Goal: Task Accomplishment & Management: Complete application form

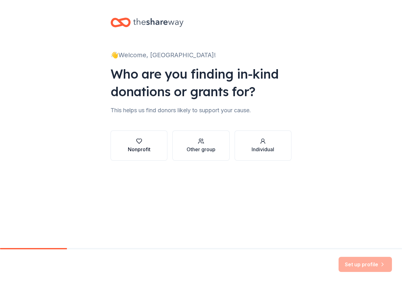
click at [139, 144] on icon "button" at bounding box center [139, 141] width 6 height 6
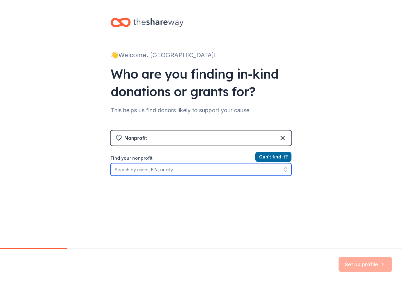
click at [167, 173] on input "Find your nonprofit" at bounding box center [200, 169] width 181 height 13
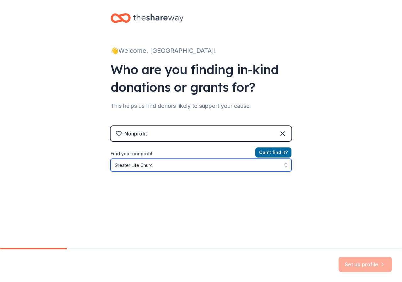
type input "[DEMOGRAPHIC_DATA]"
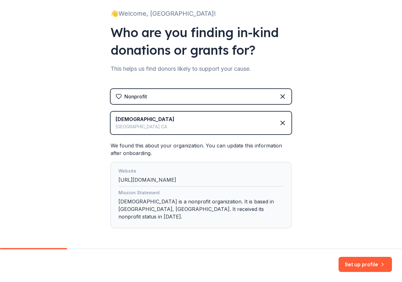
scroll to position [57, 0]
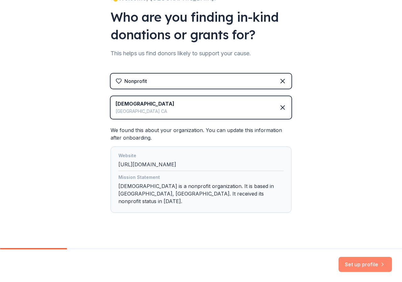
click at [370, 266] on button "Set up profile" at bounding box center [364, 263] width 53 height 15
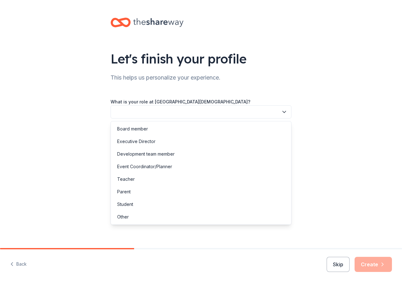
click at [168, 113] on button "button" at bounding box center [200, 111] width 181 height 13
click at [153, 168] on div "Event Coordinator/Planner" at bounding box center [144, 167] width 55 height 8
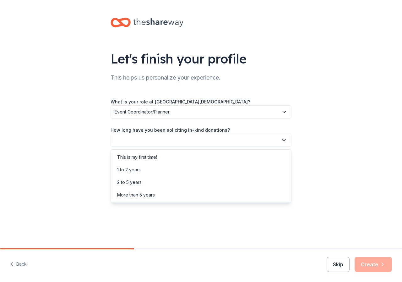
click at [154, 138] on button "button" at bounding box center [200, 139] width 181 height 13
click at [149, 159] on div "This is my first time!" at bounding box center [137, 157] width 40 height 8
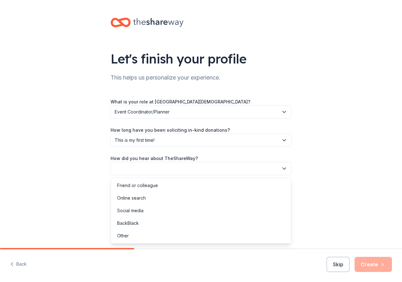
click at [148, 164] on button "button" at bounding box center [200, 168] width 181 height 13
click at [158, 184] on div "Friend or colleague" at bounding box center [201, 185] width 178 height 13
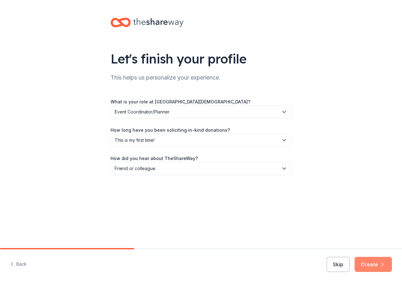
click at [379, 267] on button "Create" at bounding box center [372, 263] width 37 height 15
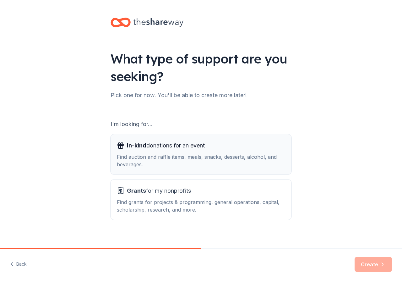
click at [146, 142] on span "In-kind donations for an event" at bounding box center [166, 145] width 78 height 10
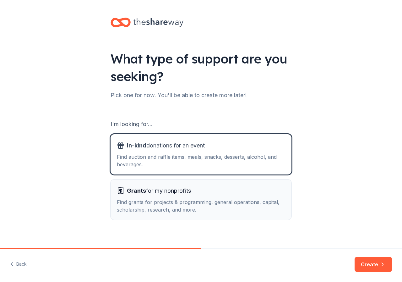
click at [167, 197] on div "Grants for my nonprofits Find grants for projects & programming, general operat…" at bounding box center [201, 199] width 168 height 28
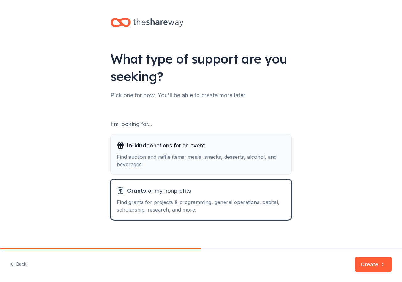
click at [176, 158] on div "Find auction and raffle items, meals, snacks, desserts, alcohol, and beverages." at bounding box center [201, 160] width 168 height 15
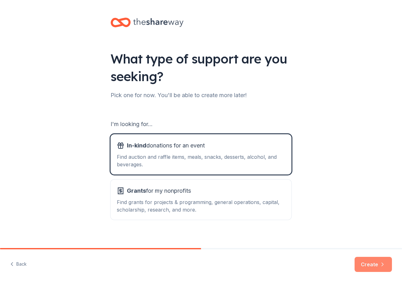
click at [377, 266] on button "Create" at bounding box center [372, 263] width 37 height 15
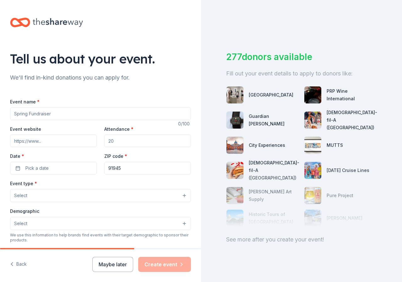
click at [87, 119] on input "Event name *" at bounding box center [100, 113] width 181 height 13
type input "The Pink Power Dash"
click at [129, 143] on input "Attendance *" at bounding box center [147, 140] width 87 height 13
type input "100"
click at [64, 164] on button "Pick a date" at bounding box center [53, 168] width 87 height 13
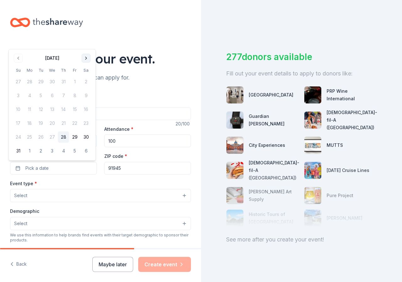
click at [88, 59] on button "Go to next month" at bounding box center [86, 58] width 9 height 9
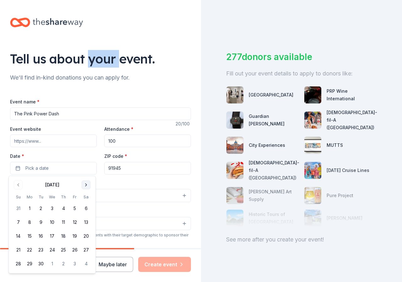
click at [88, 59] on div "Tell us about your event." at bounding box center [100, 59] width 181 height 18
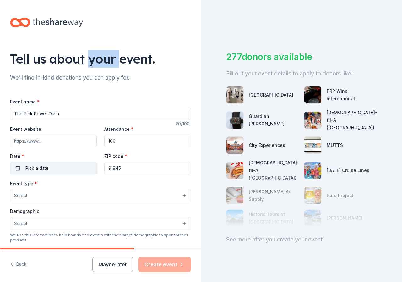
click at [61, 164] on button "Pick a date" at bounding box center [53, 168] width 87 height 13
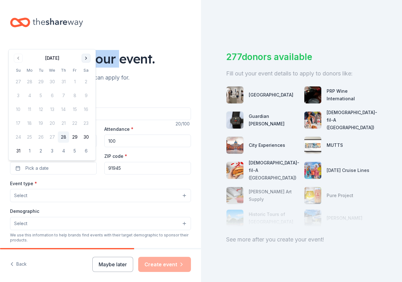
click at [88, 59] on button "Go to next month" at bounding box center [86, 58] width 9 height 9
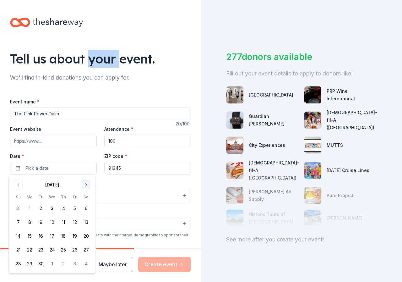
click at [87, 184] on button "Go to next month" at bounding box center [86, 184] width 9 height 9
click at [88, 223] on button "11" at bounding box center [85, 221] width 11 height 11
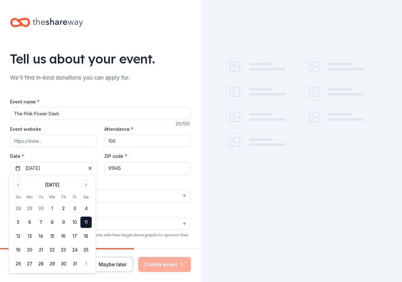
click at [121, 168] on input "91945" at bounding box center [147, 168] width 87 height 13
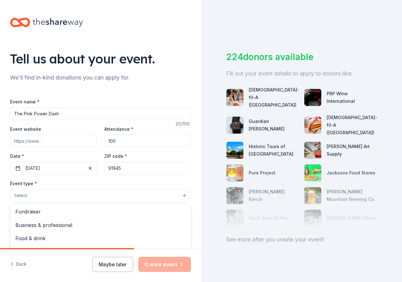
click at [45, 197] on button "Select" at bounding box center [100, 195] width 181 height 13
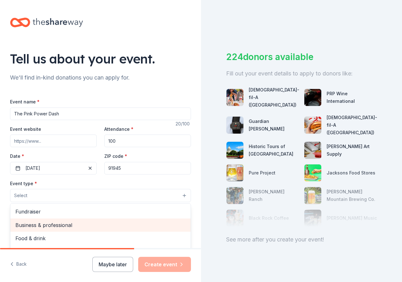
scroll to position [21, 0]
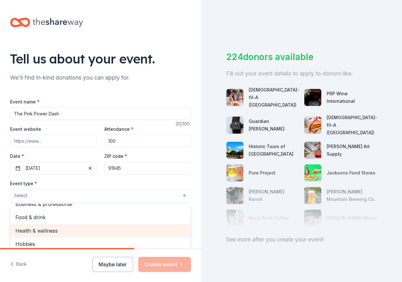
click at [58, 233] on span "Health & wellness" at bounding box center [100, 230] width 170 height 8
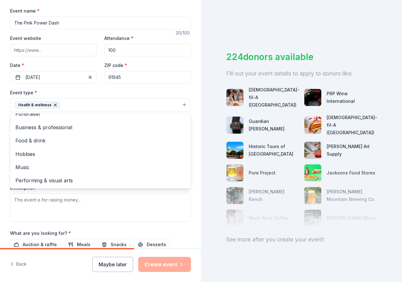
scroll to position [94, 0]
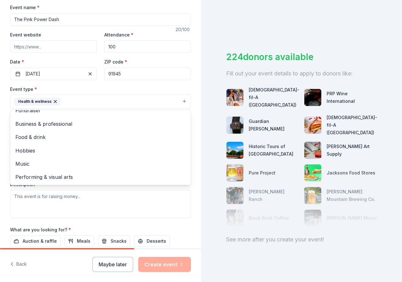
click at [148, 221] on div "Event name * The Pink Power Dash 20 /100 Event website Attendance * 100 Date * …" at bounding box center [100, 148] width 181 height 291
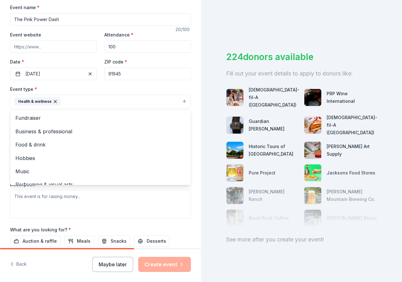
click at [87, 99] on button "Health & wellness" at bounding box center [100, 101] width 181 height 14
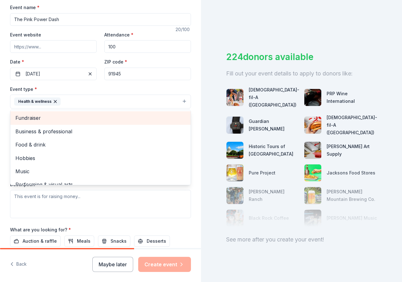
click at [53, 120] on span "Fundraiser" at bounding box center [100, 118] width 170 height 8
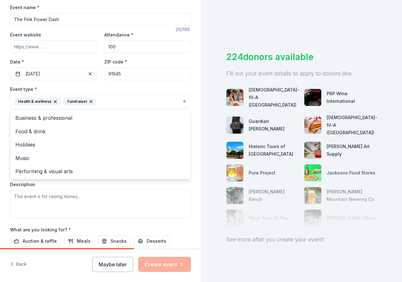
click at [114, 101] on button "Health & wellness Fundraiser" at bounding box center [100, 101] width 181 height 14
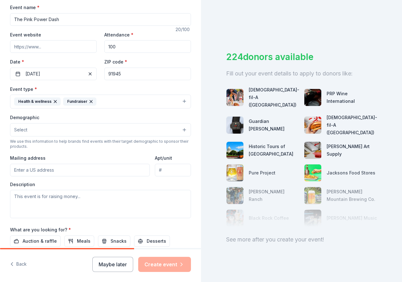
click at [112, 101] on button "Health & wellness Fundraiser" at bounding box center [100, 101] width 181 height 14
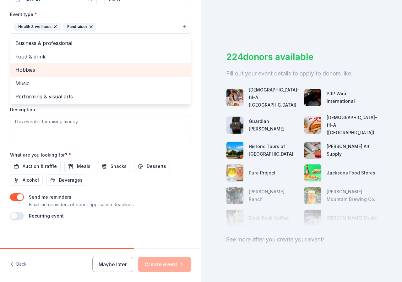
scroll to position [171, 0]
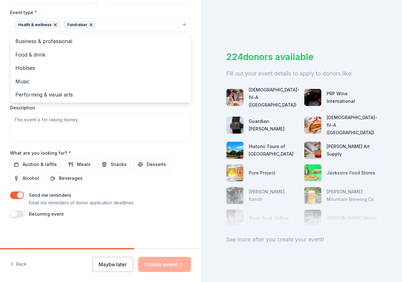
click at [169, 132] on div "Event type * Health & wellness Fundraiser Business & professional Food & drink …" at bounding box center [100, 74] width 181 height 133
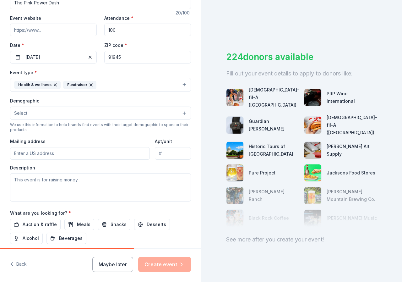
scroll to position [108, 0]
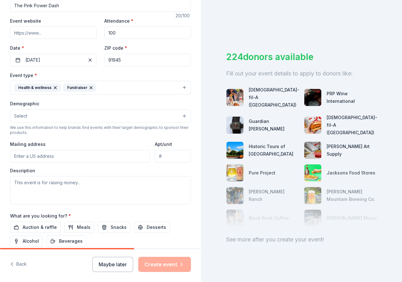
click at [44, 115] on button "Select" at bounding box center [100, 115] width 181 height 13
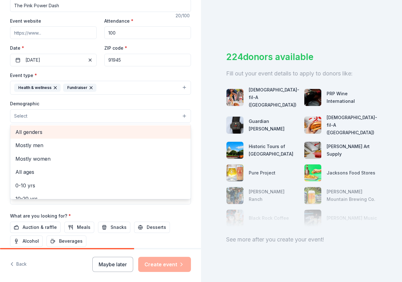
click at [44, 131] on span "All genders" at bounding box center [100, 132] width 170 height 8
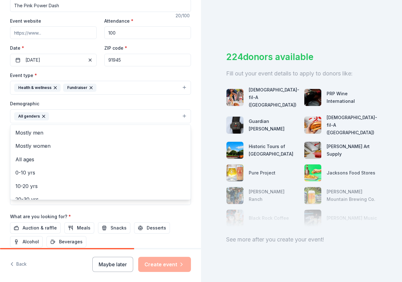
click at [6, 138] on div "Tell us about your event. We'll find in-kind donations you can apply for. Event…" at bounding box center [100, 101] width 201 height 419
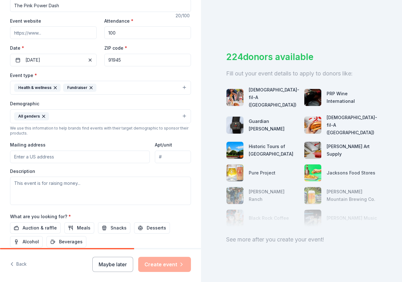
click at [56, 157] on input "Mailing address" at bounding box center [80, 156] width 140 height 13
type input "[STREET_ADDRESS]"
type input "Apt 7"
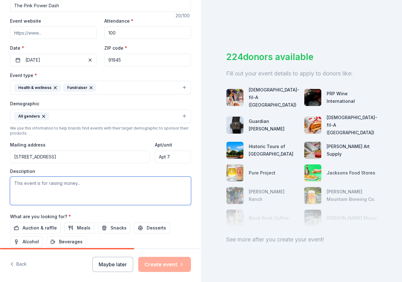
click at [75, 186] on textarea at bounding box center [100, 190] width 181 height 28
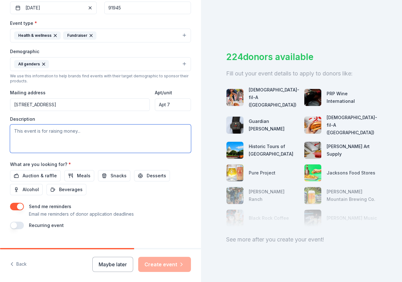
scroll to position [171, 0]
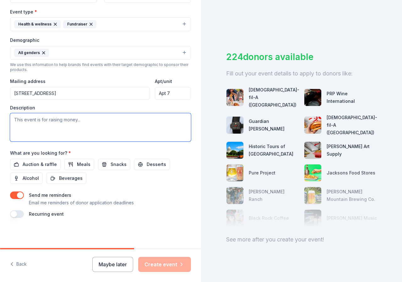
drag, startPoint x: 92, startPoint y: 127, endPoint x: 38, endPoint y: 115, distance: 56.1
click at [36, 119] on textarea at bounding box center [100, 127] width 181 height 28
drag, startPoint x: 86, startPoint y: 117, endPoint x: 41, endPoint y: 115, distance: 44.9
click at [41, 115] on textarea at bounding box center [100, 127] width 181 height 28
click at [78, 115] on textarea at bounding box center [100, 127] width 181 height 28
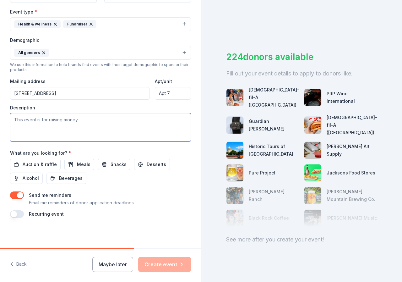
paste textarea "Greater Life [DEMOGRAPHIC_DATA] Pink Power Dash, the proceeds go to the [PERSON…"
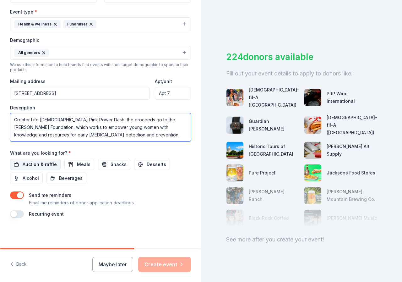
type textarea "Greater Life [DEMOGRAPHIC_DATA] Pink Power Dash, the proceeds go to the [PERSON…"
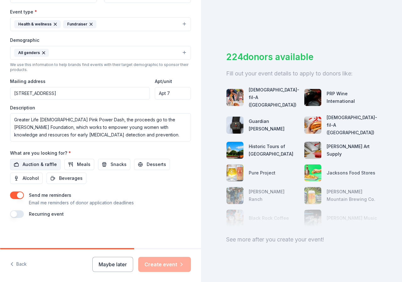
click at [32, 164] on span "Auction & raffle" at bounding box center [40, 164] width 34 height 8
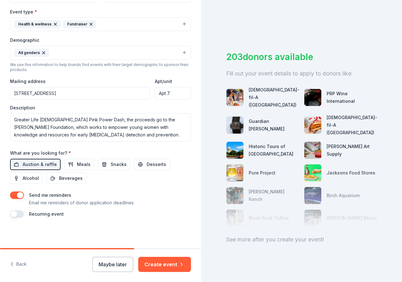
click at [97, 158] on div "What are you looking for? * Auction & raffle Meals Snacks Desserts Alcohol Beve…" at bounding box center [100, 166] width 181 height 35
click at [98, 163] on button "Snacks" at bounding box center [114, 163] width 32 height 11
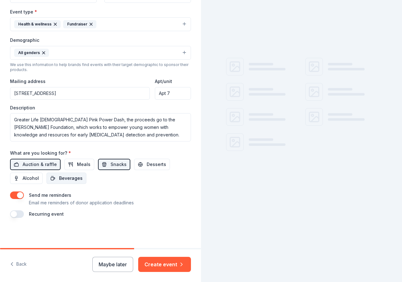
click at [77, 177] on span "Beverages" at bounding box center [71, 178] width 24 height 8
click at [178, 267] on button "Create event" at bounding box center [164, 263] width 53 height 15
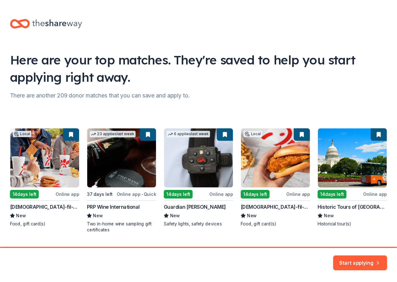
scroll to position [16, 0]
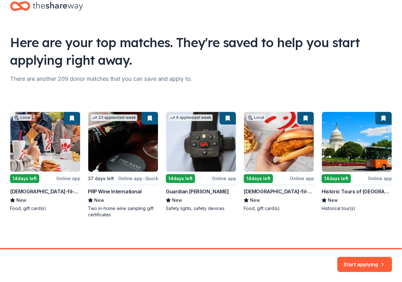
click at [54, 163] on div "Local 14 days left Online app [DEMOGRAPHIC_DATA]-fil-A ([GEOGRAPHIC_DATA]) New …" at bounding box center [201, 164] width 382 height 106
click at [364, 264] on button "Start applying" at bounding box center [364, 260] width 55 height 15
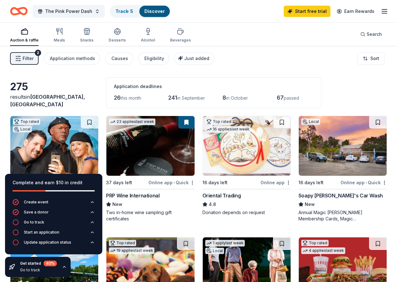
scroll to position [31, 0]
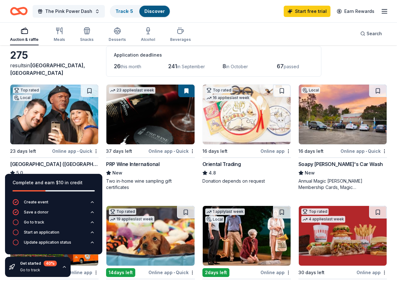
click at [299, 142] on img at bounding box center [343, 114] width 88 height 60
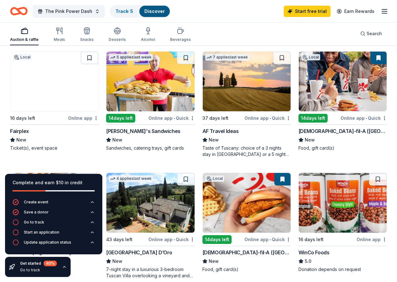
scroll to position [421, 0]
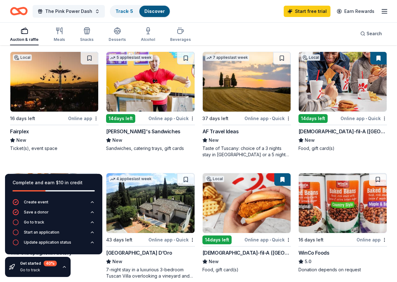
click at [299, 90] on img at bounding box center [343, 82] width 88 height 60
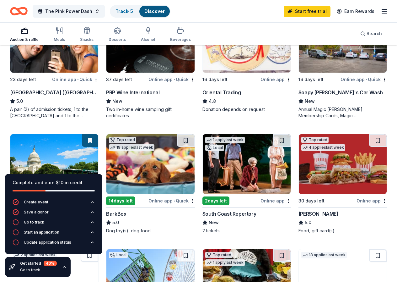
scroll to position [45, 0]
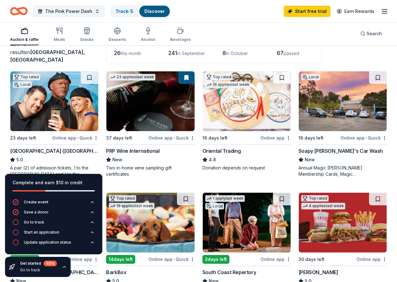
click at [57, 106] on img at bounding box center [54, 101] width 88 height 60
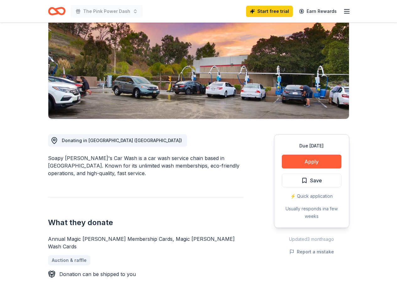
scroll to position [94, 0]
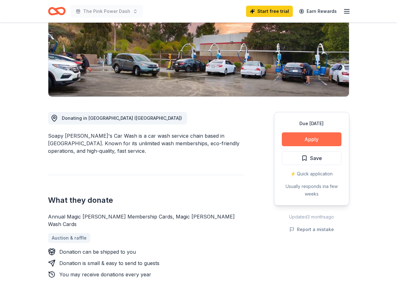
click at [310, 138] on button "Apply" at bounding box center [312, 139] width 60 height 14
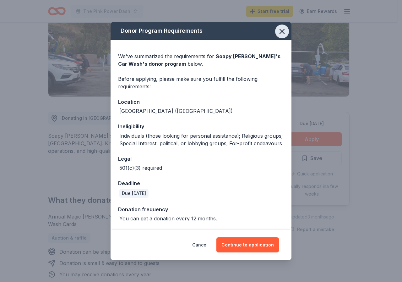
click at [280, 27] on icon "button" at bounding box center [281, 31] width 9 height 9
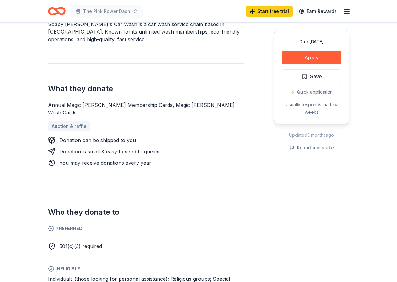
scroll to position [282, 0]
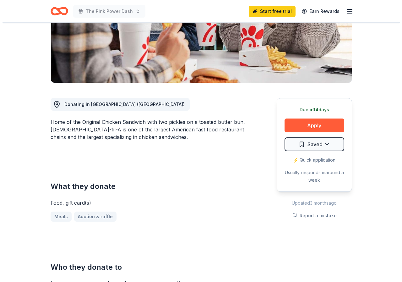
scroll to position [157, 0]
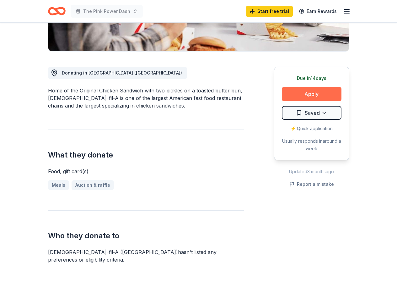
click at [316, 87] on button "Apply" at bounding box center [312, 94] width 60 height 14
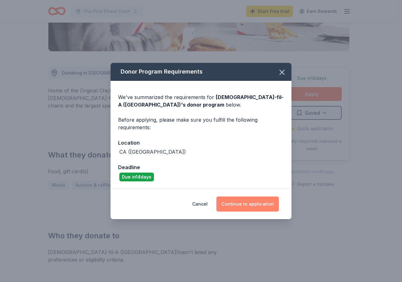
click at [242, 205] on button "Continue to application" at bounding box center [247, 203] width 62 height 15
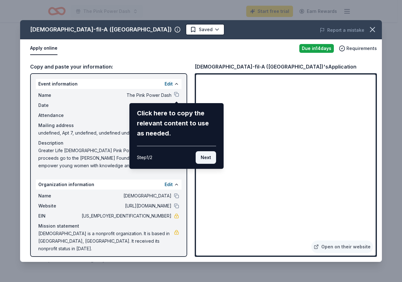
click at [208, 156] on button "Next" at bounding box center [206, 157] width 20 height 13
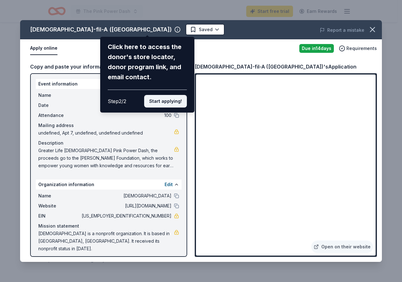
click at [169, 103] on button "Start applying!" at bounding box center [165, 101] width 43 height 13
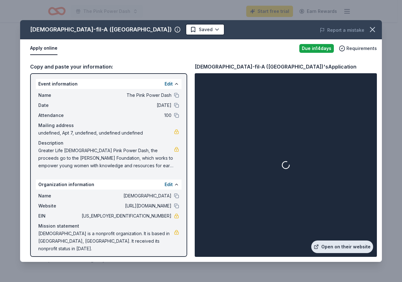
click at [358, 249] on link "Open on their website" at bounding box center [342, 246] width 62 height 13
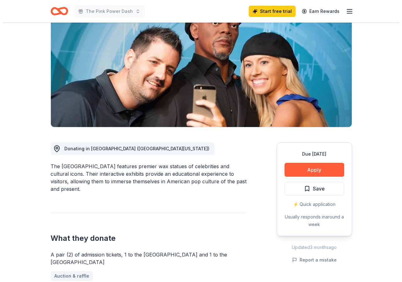
scroll to position [63, 0]
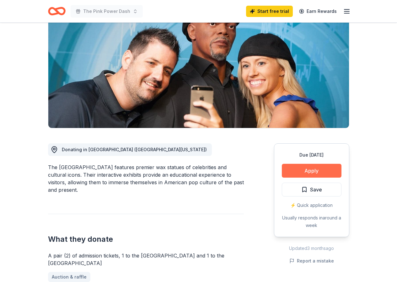
click at [298, 166] on button "Apply" at bounding box center [312, 171] width 60 height 14
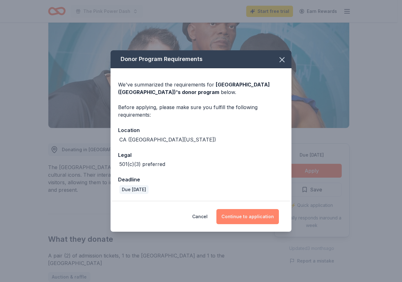
click at [248, 211] on button "Continue to application" at bounding box center [247, 216] width 62 height 15
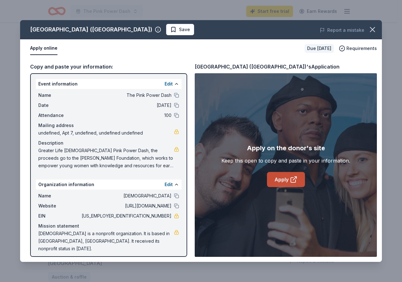
click at [283, 173] on link "Apply" at bounding box center [286, 179] width 38 height 15
